Goal: Transaction & Acquisition: Purchase product/service

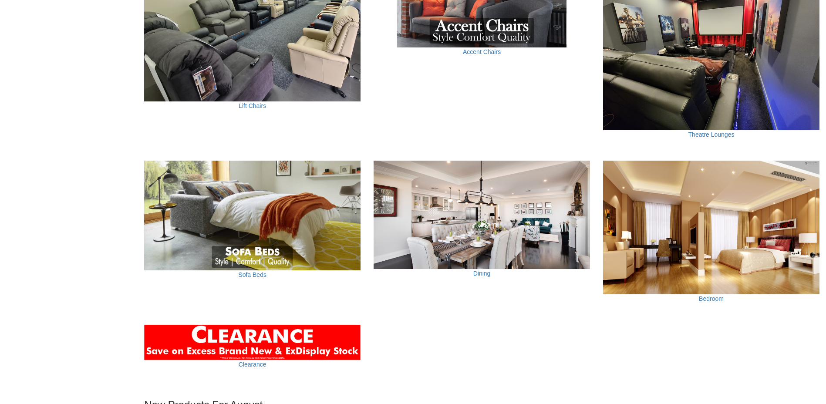
scroll to position [609, 0]
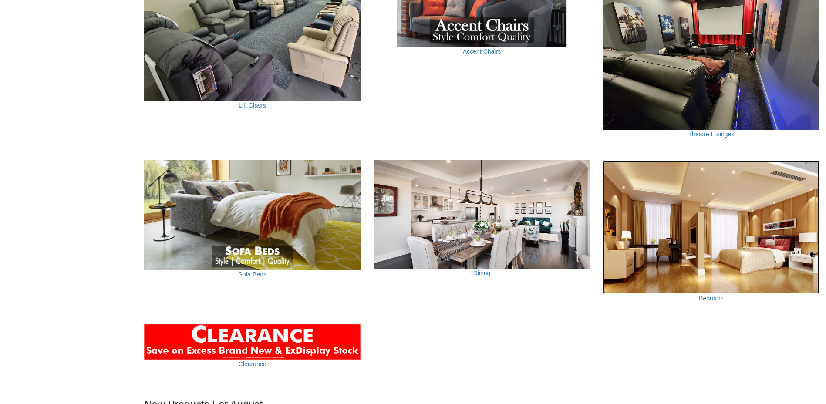
click at [714, 277] on img at bounding box center [711, 227] width 216 height 134
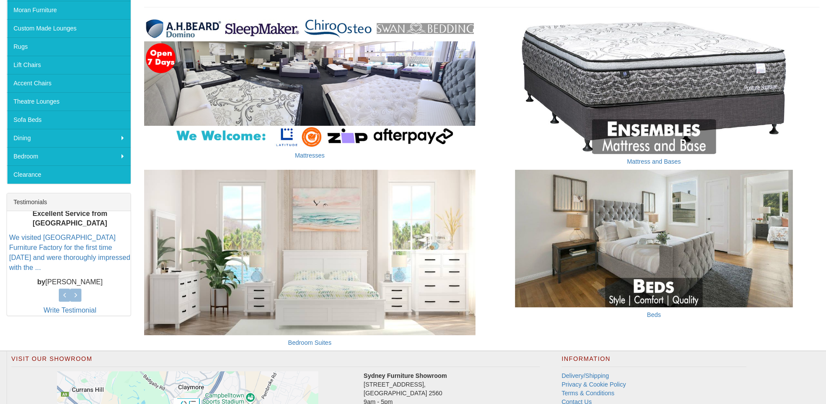
scroll to position [174, 0]
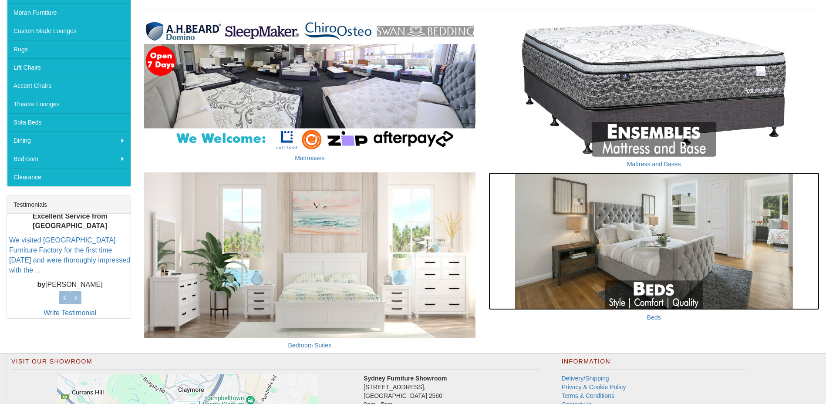
click at [655, 234] on img at bounding box center [653, 241] width 331 height 138
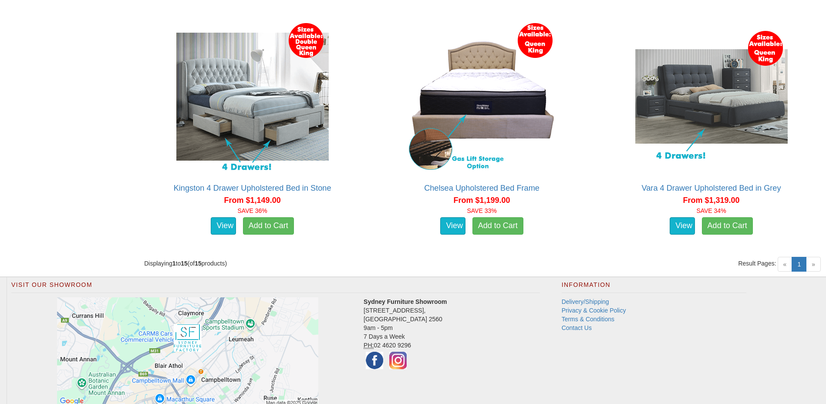
scroll to position [1499, 0]
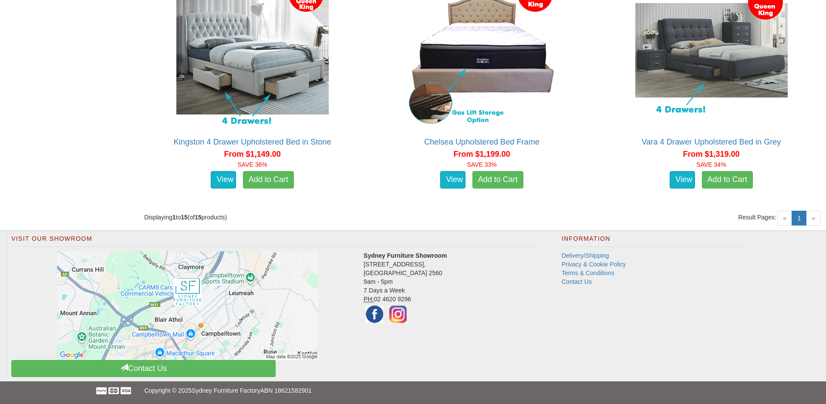
click at [816, 221] on span "»" at bounding box center [813, 218] width 15 height 15
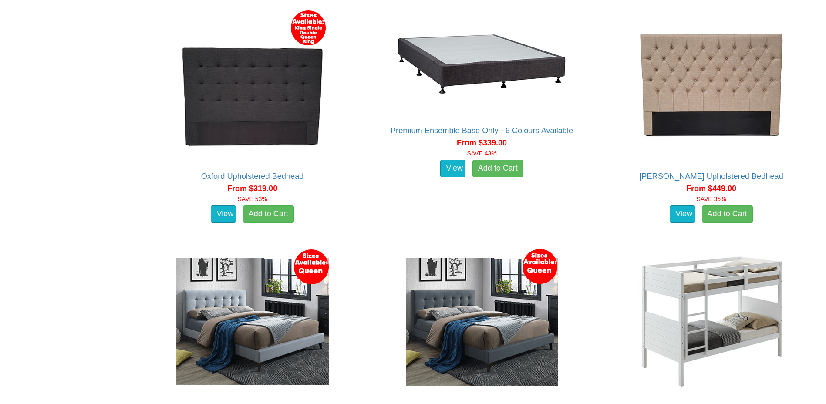
scroll to position [541, 0]
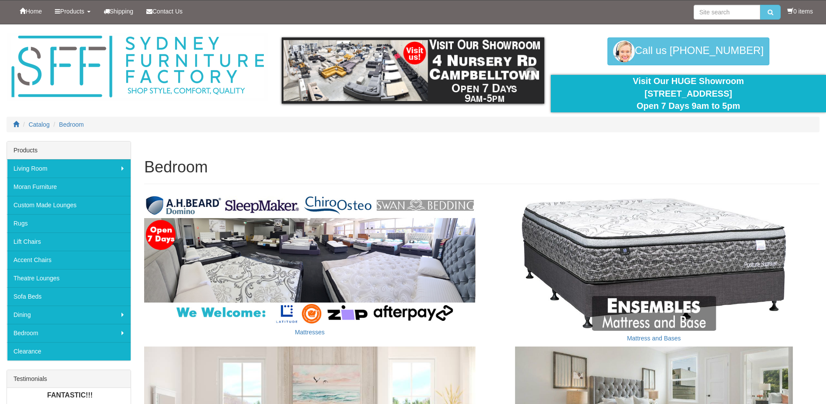
click at [360, 72] on img at bounding box center [413, 70] width 262 height 66
click at [55, 12] on link "Products" at bounding box center [72, 11] width 48 height 22
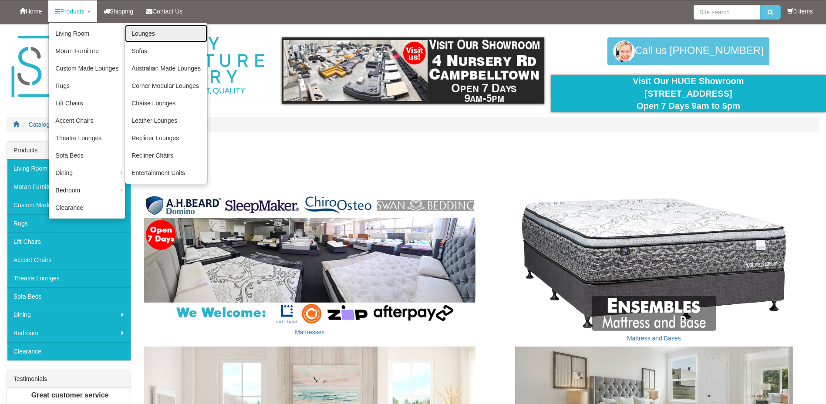
click at [150, 37] on link "Lounges" at bounding box center [166, 33] width 82 height 17
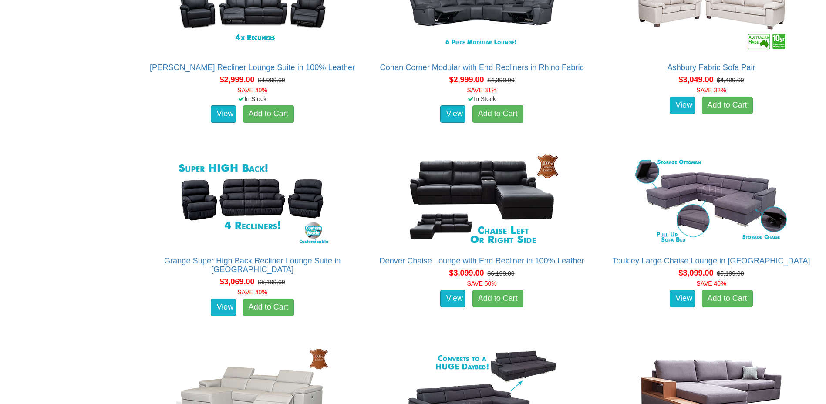
scroll to position [3656, 0]
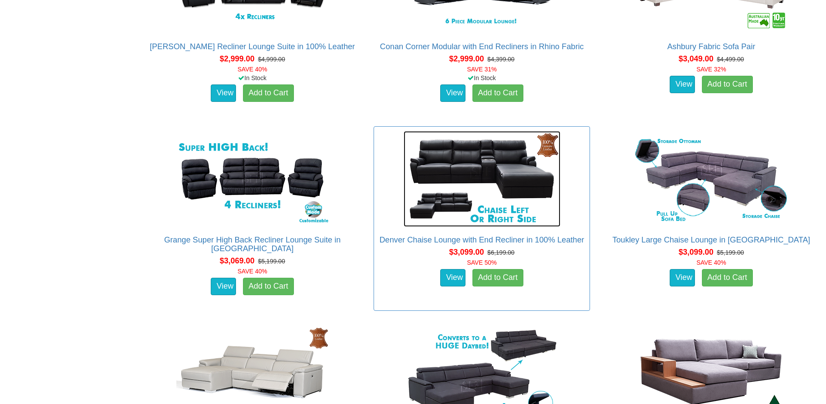
click at [457, 158] on img at bounding box center [481, 179] width 157 height 96
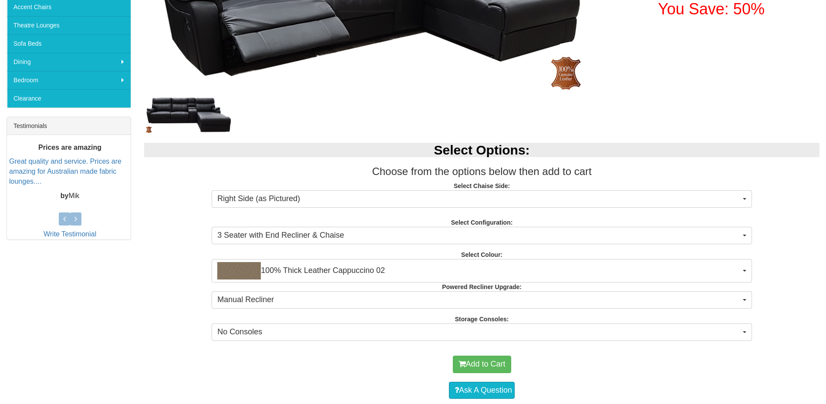
scroll to position [305, 0]
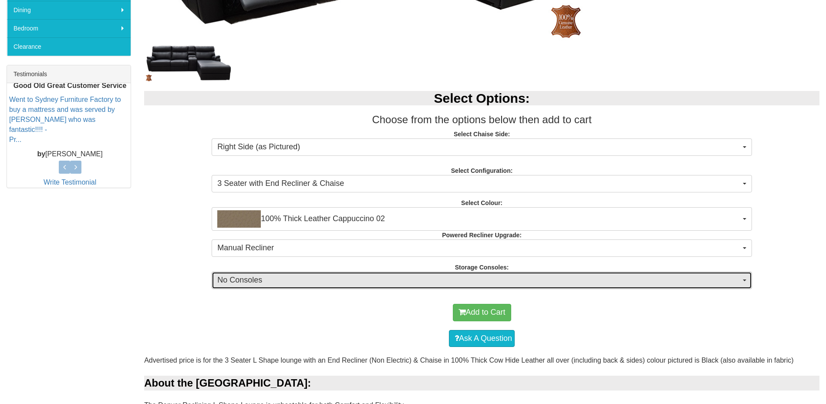
click at [309, 281] on span "No Consoles" at bounding box center [478, 280] width 523 height 11
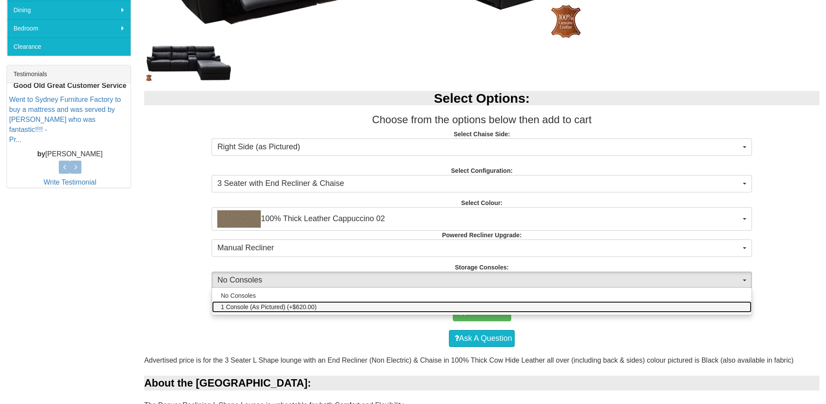
click at [298, 302] on link "1 Console (As Pictured) (+$620.00)" at bounding box center [481, 306] width 539 height 11
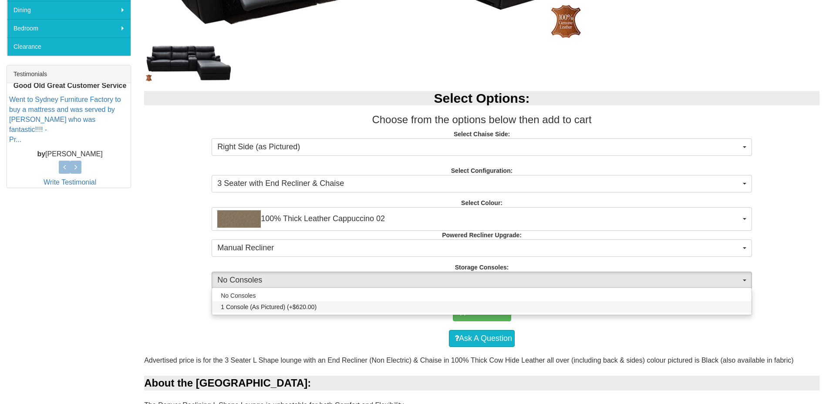
select select "1516"
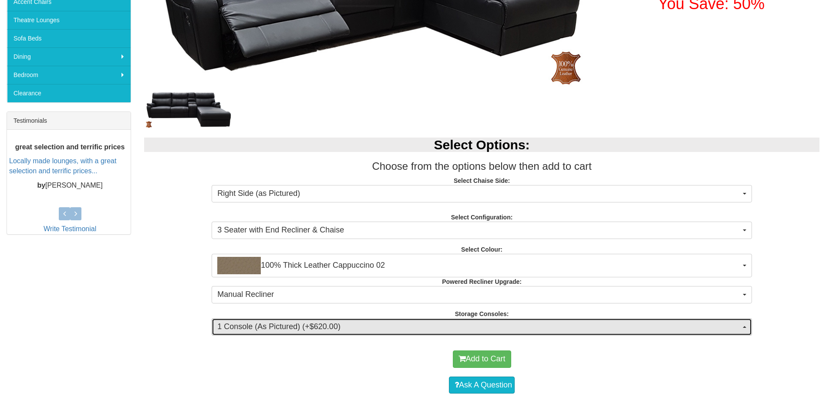
scroll to position [261, 0]
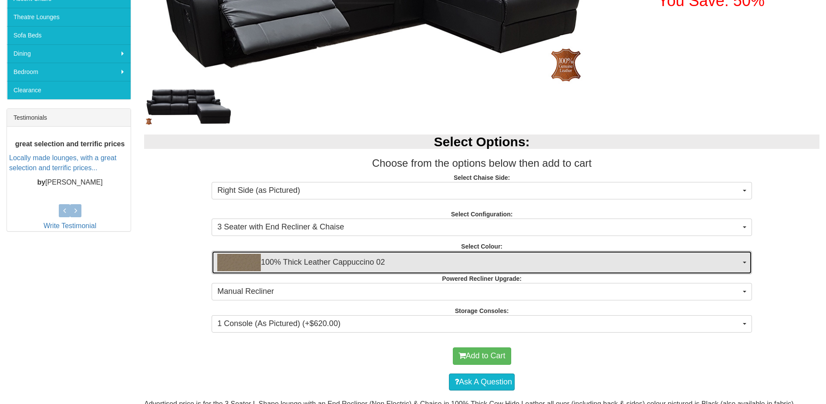
click at [343, 266] on span "100% Thick Leather Cappuccino 02" at bounding box center [478, 262] width 523 height 17
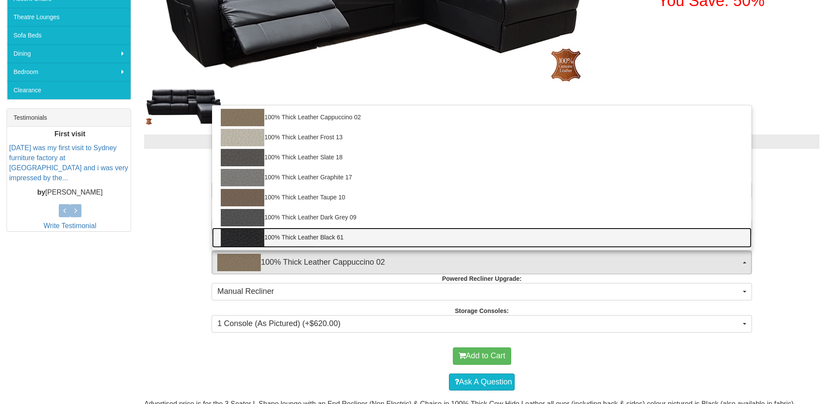
click at [336, 240] on link "100% Thick Leather Black 61" at bounding box center [481, 238] width 539 height 20
select select "1952"
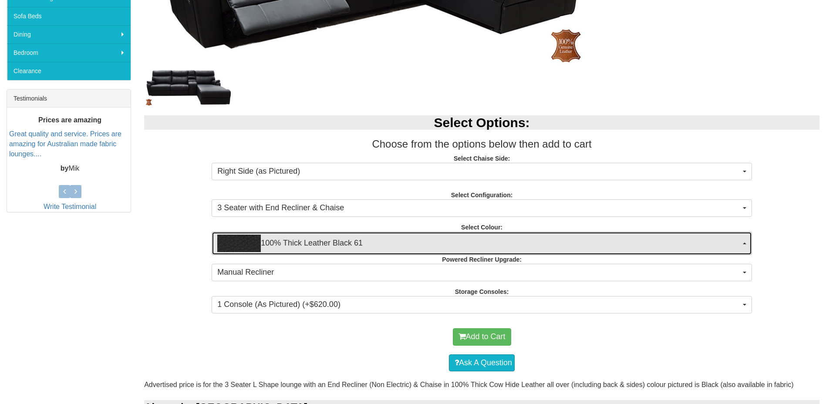
scroll to position [305, 0]
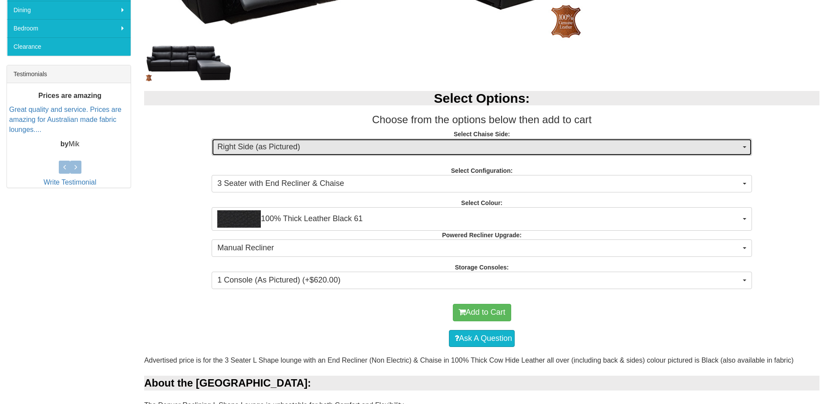
click at [292, 148] on span "Right Side (as Pictured)" at bounding box center [478, 146] width 523 height 11
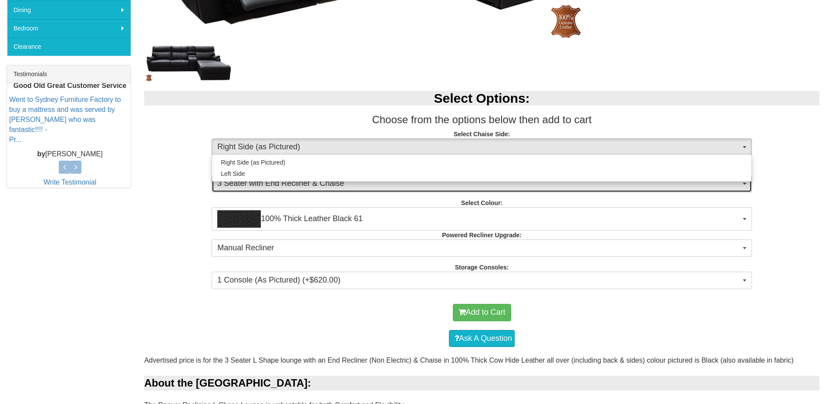
click at [294, 186] on span "3 Seater with End Recliner & Chaise" at bounding box center [478, 183] width 523 height 11
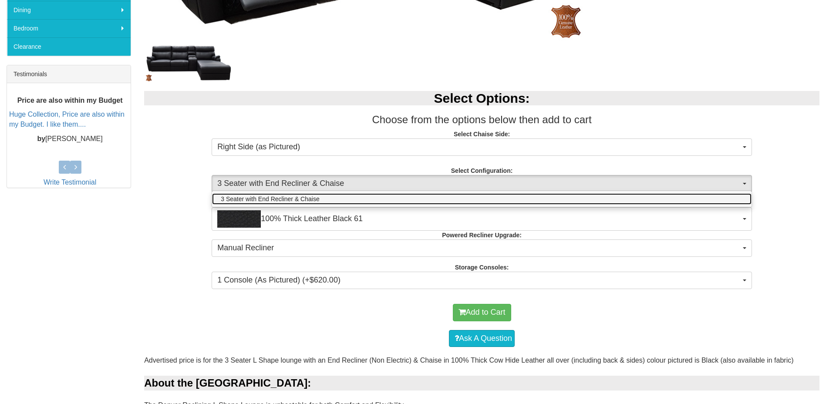
click at [290, 195] on span "3 Seater with End Recliner & Chaise" at bounding box center [270, 199] width 98 height 9
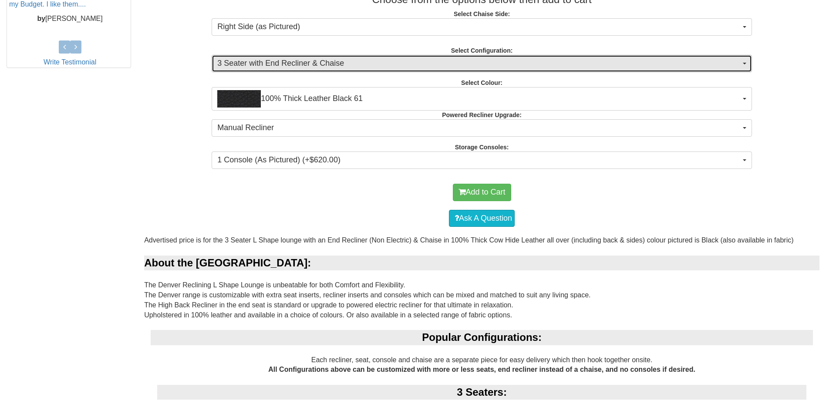
scroll to position [435, 0]
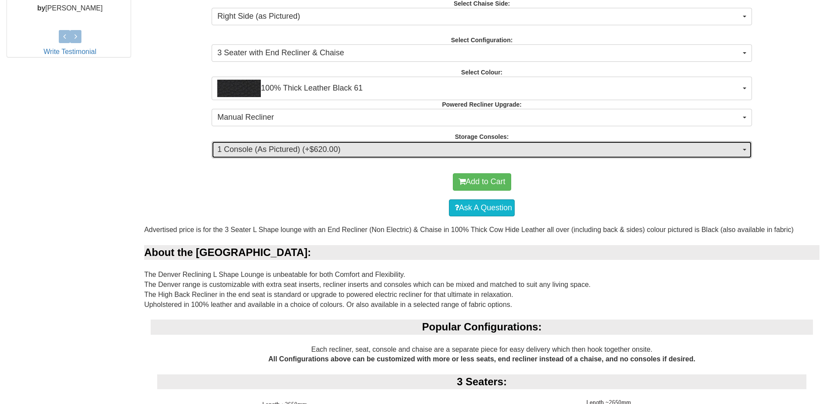
click at [336, 151] on span "1 Console (As Pictured) (+$620.00)" at bounding box center [478, 149] width 523 height 11
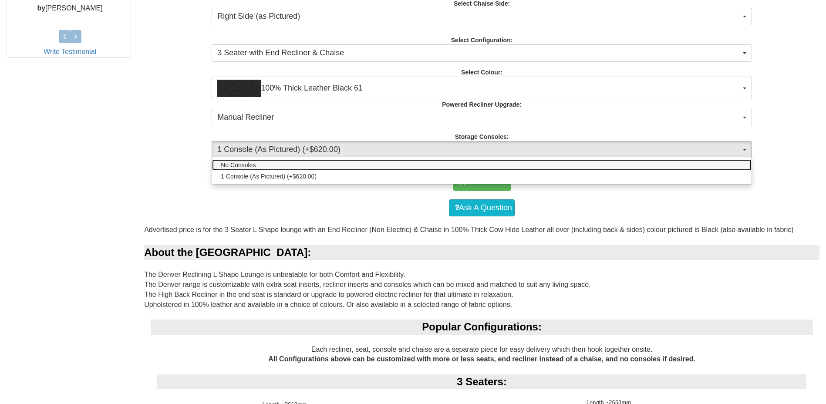
click at [320, 165] on link "No Consoles" at bounding box center [481, 164] width 539 height 11
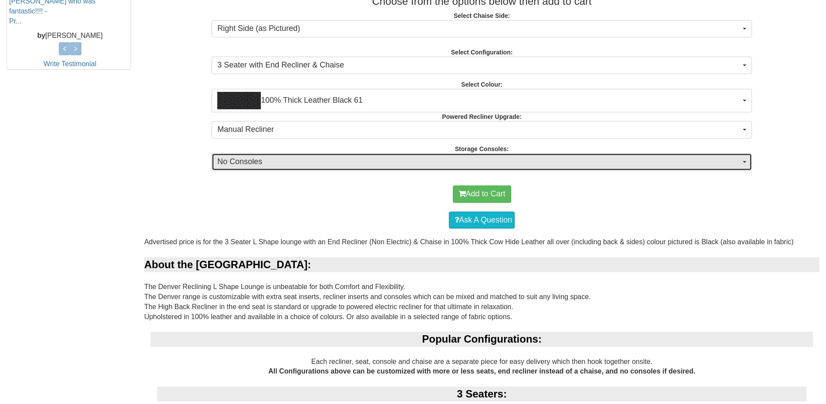
scroll to position [387, 0]
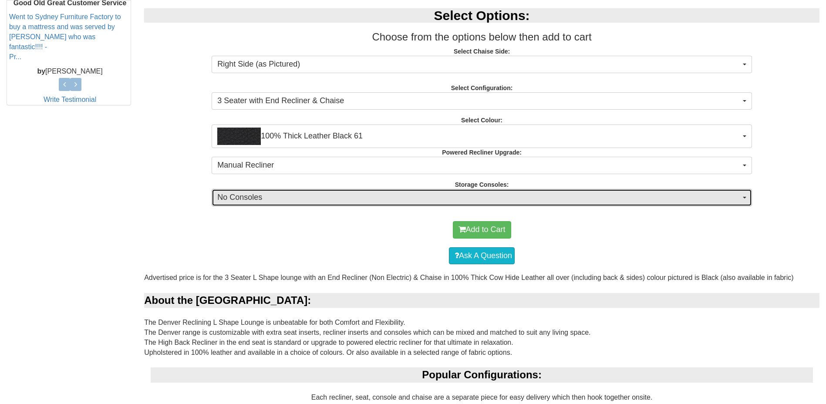
click at [354, 196] on span "No Consoles" at bounding box center [478, 197] width 523 height 11
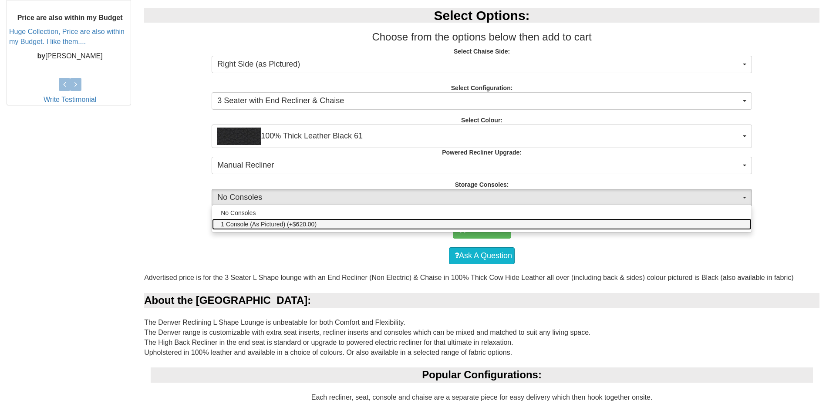
click at [333, 224] on link "1 Console (As Pictured) (+$620.00)" at bounding box center [481, 223] width 539 height 11
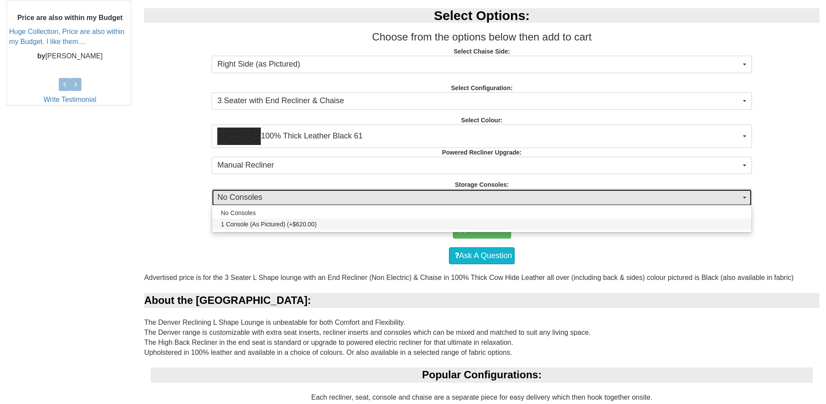
select select "1516"
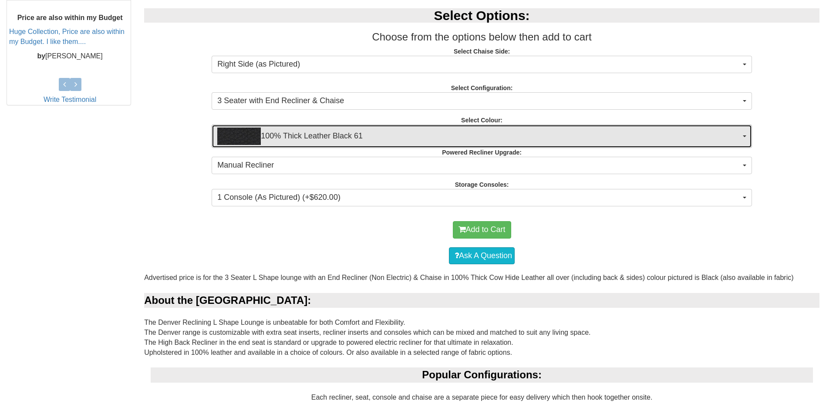
click at [651, 132] on span "100% Thick Leather Black 61" at bounding box center [478, 136] width 523 height 17
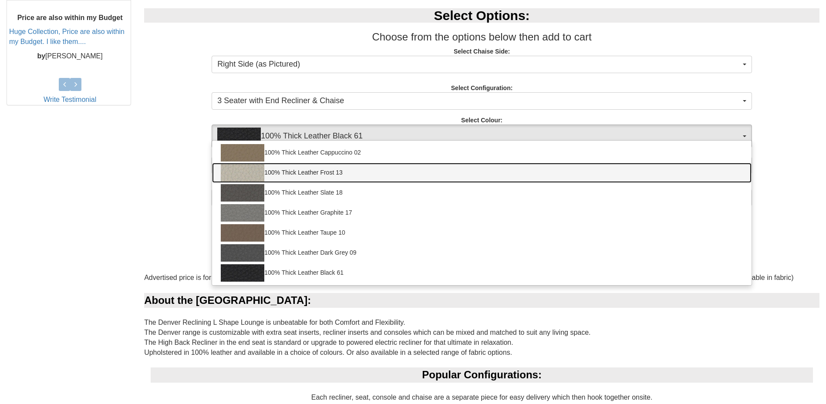
click at [327, 176] on link "100% Thick Leather Frost 13" at bounding box center [481, 173] width 539 height 20
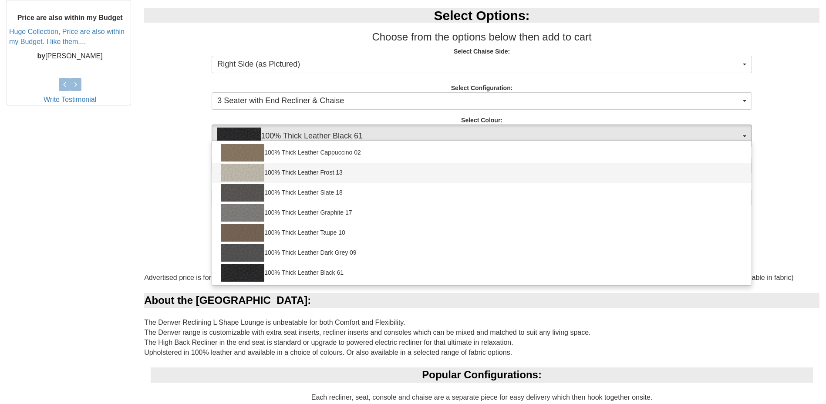
select select "1946"
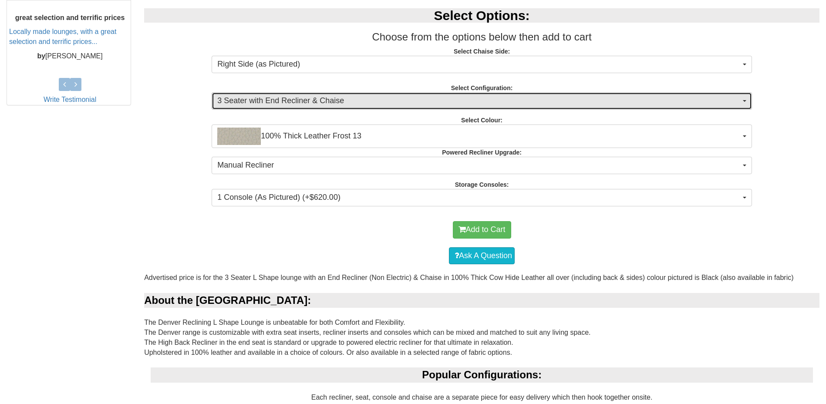
click at [481, 97] on span "3 Seater with End Recliner & Chaise" at bounding box center [478, 100] width 523 height 11
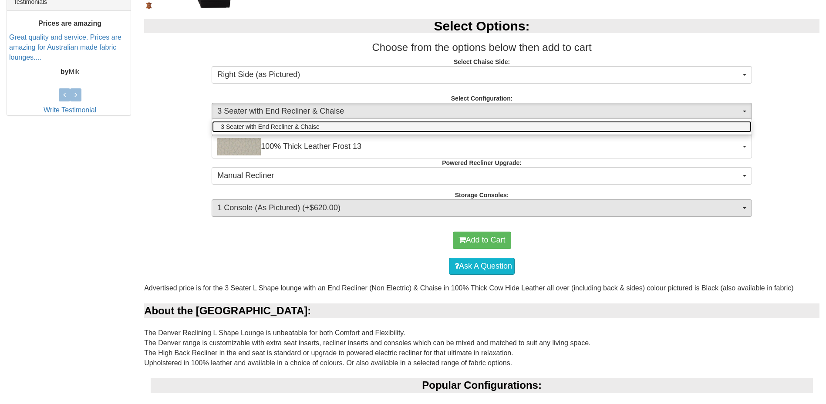
scroll to position [474, 0]
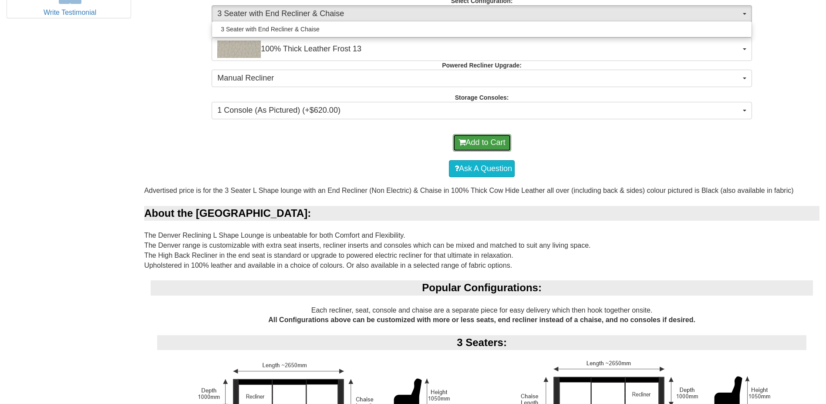
click at [484, 143] on button "Add to Cart" at bounding box center [482, 142] width 58 height 17
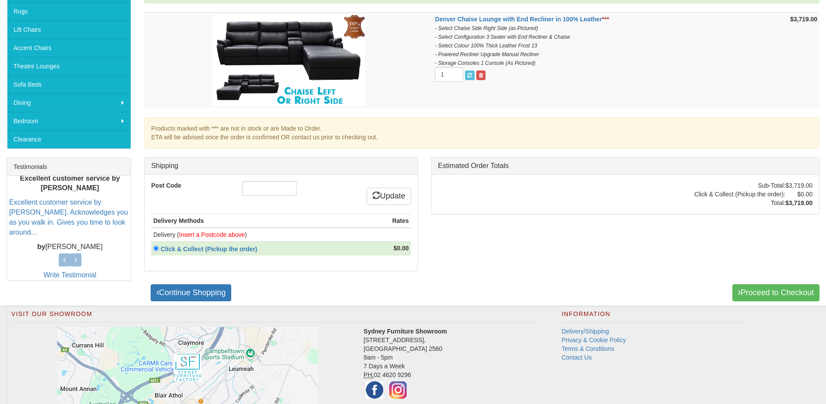
scroll to position [218, 0]
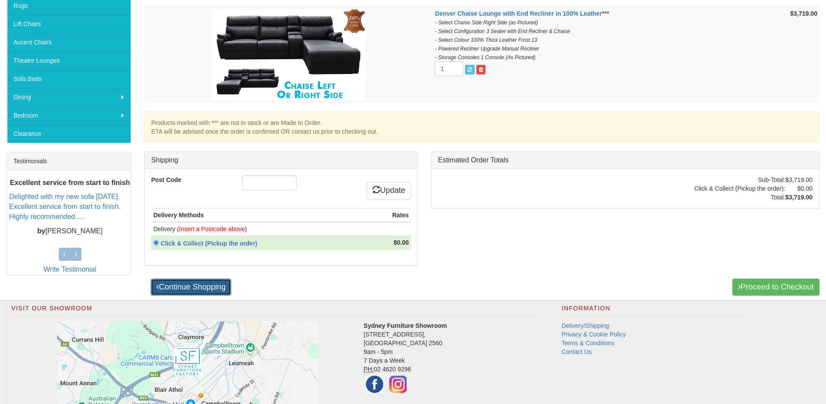
click at [216, 285] on link "Continue Shopping" at bounding box center [191, 287] width 81 height 17
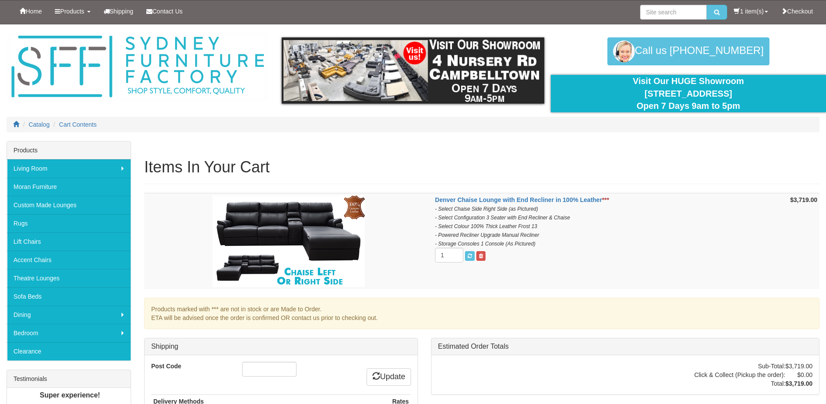
scroll to position [186, 0]
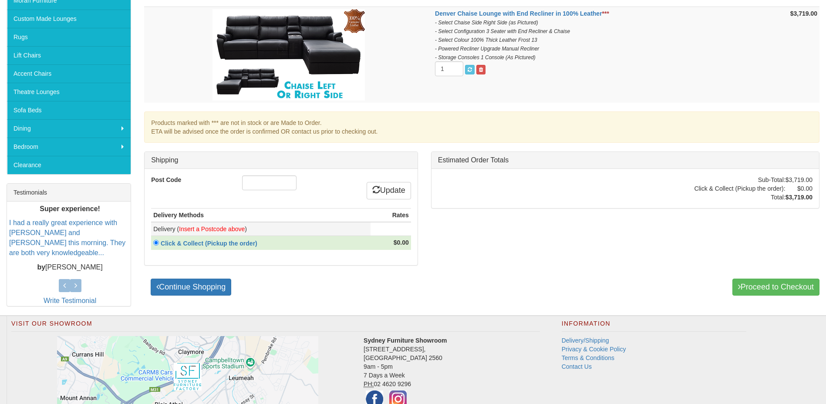
click at [203, 228] on font "Insert a Postcode above" at bounding box center [212, 228] width 66 height 7
drag, startPoint x: 255, startPoint y: 183, endPoint x: 259, endPoint y: 184, distance: 4.5
click at [257, 184] on input "Post Code" at bounding box center [269, 182] width 54 height 15
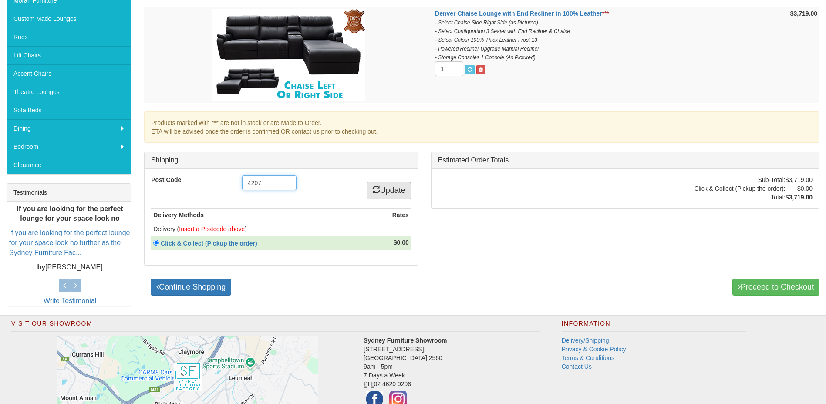
type input "4207"
click at [386, 189] on link "Update" at bounding box center [388, 190] width 44 height 17
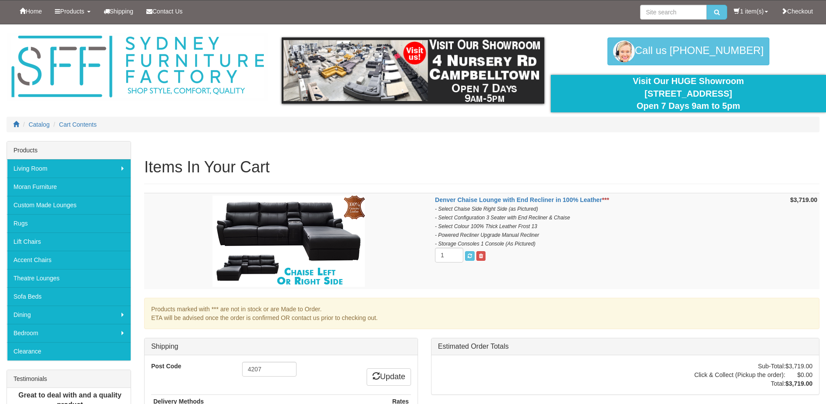
scroll to position [186, 0]
